Goal: Find specific page/section: Find specific page/section

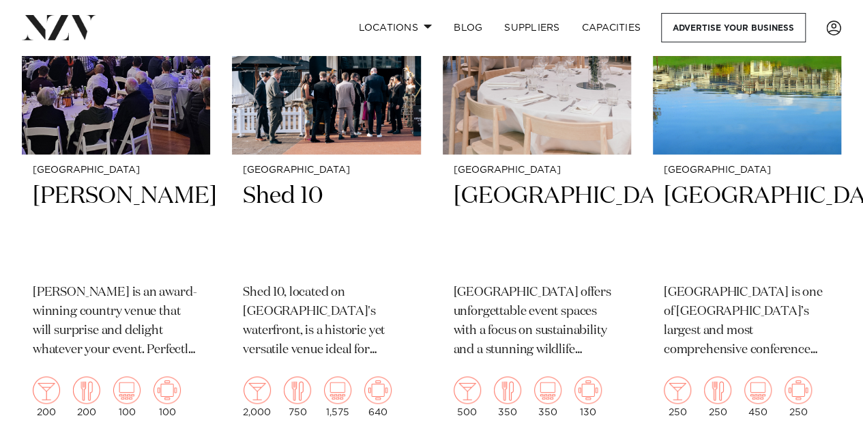
scroll to position [5748, 0]
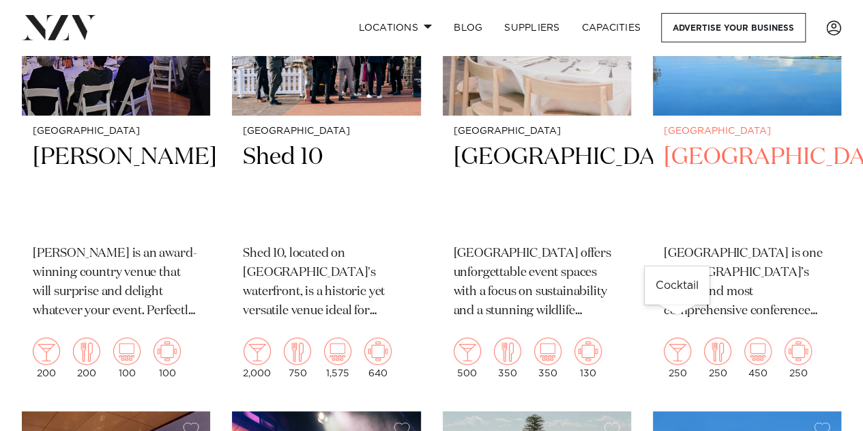
click at [685, 337] on img at bounding box center [677, 350] width 27 height 27
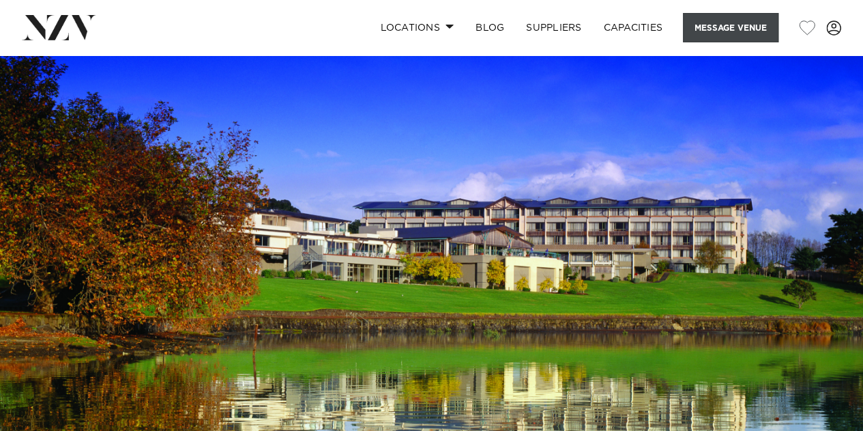
click at [741, 32] on button "Message Venue" at bounding box center [731, 27] width 96 height 29
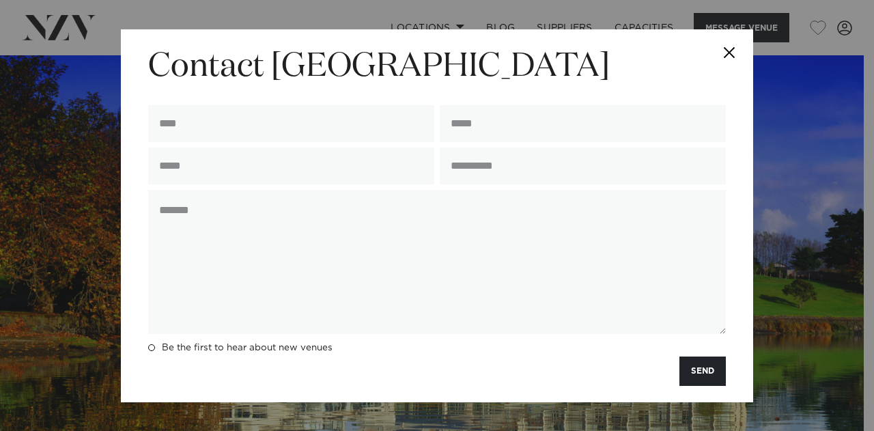
click at [724, 46] on button "Close" at bounding box center [729, 53] width 48 height 48
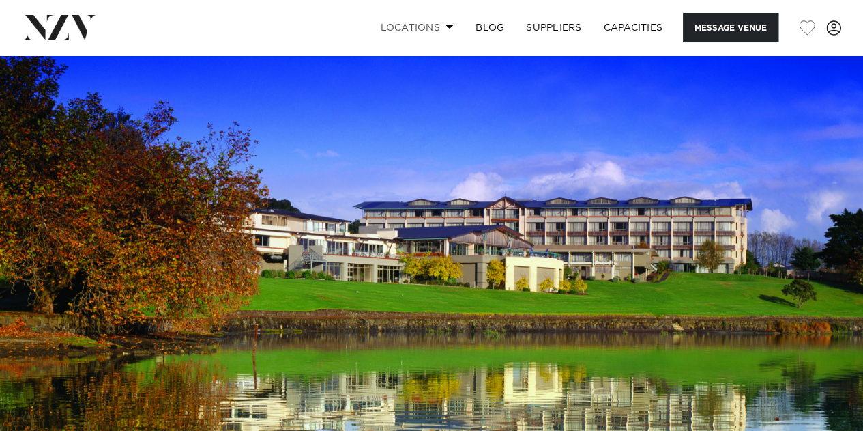
click at [431, 24] on link "Locations" at bounding box center [417, 27] width 96 height 29
